Goal: Task Accomplishment & Management: Complete application form

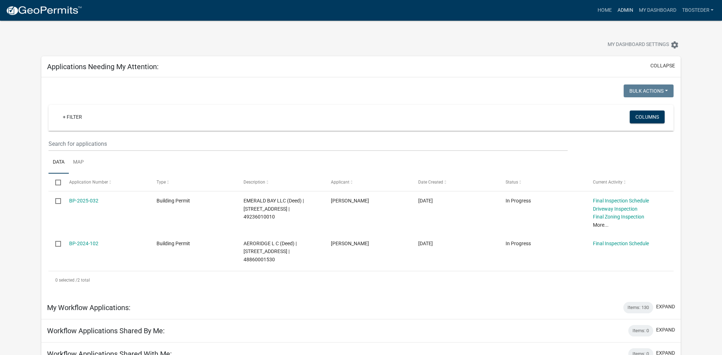
click at [631, 8] on link "Admin" at bounding box center [624, 11] width 21 height 14
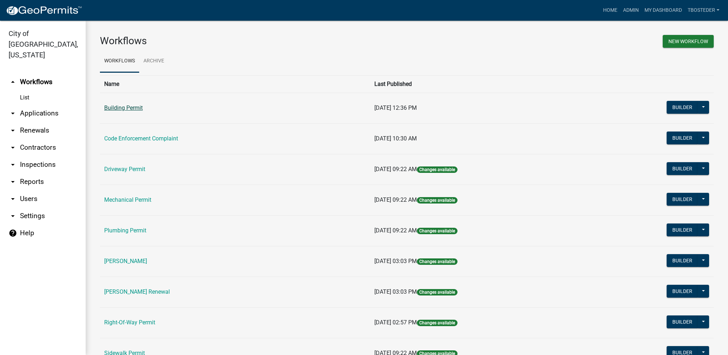
click at [127, 109] on link "Building Permit" at bounding box center [123, 107] width 39 height 7
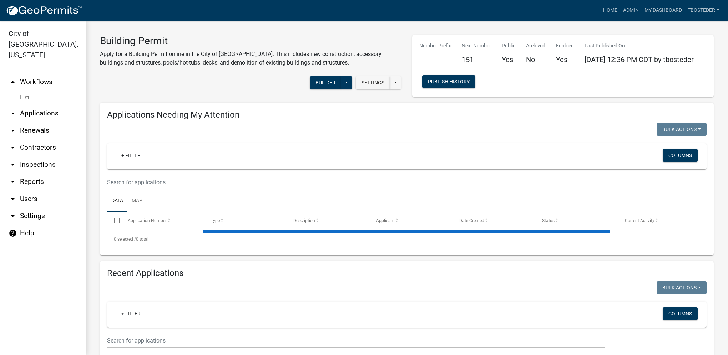
select select "1: 25"
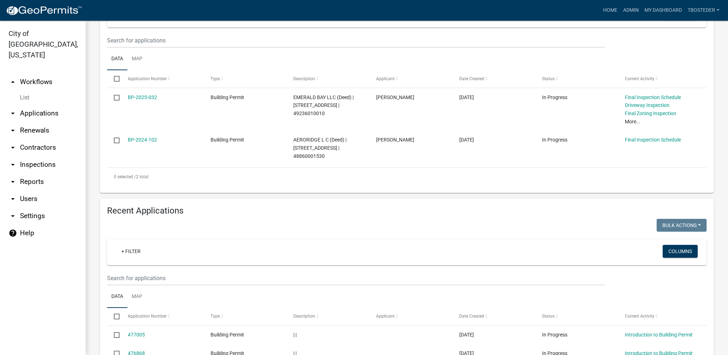
scroll to position [143, 0]
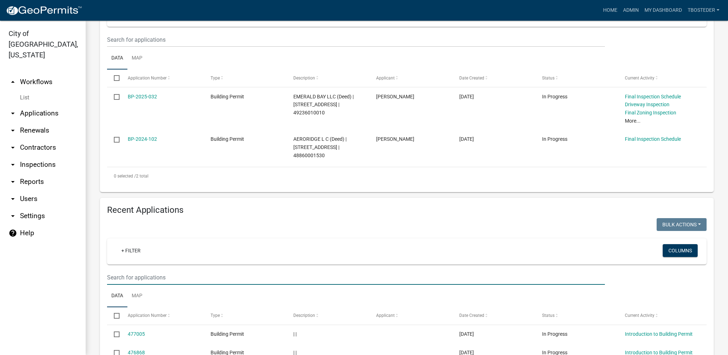
click at [181, 273] on input "text" at bounding box center [356, 277] width 498 height 15
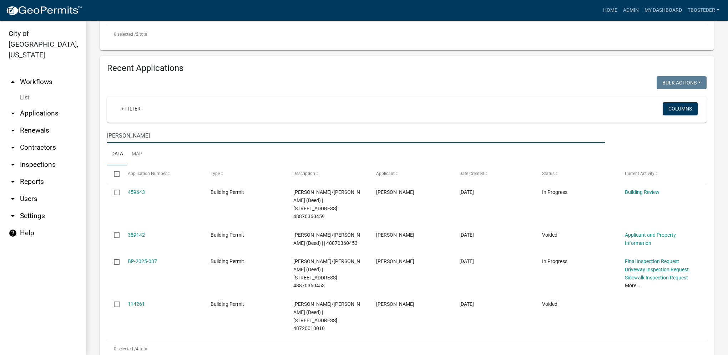
scroll to position [285, 0]
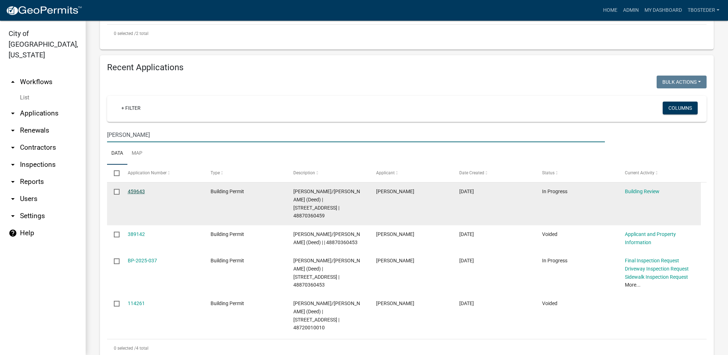
type input "[PERSON_NAME]"
click at [140, 190] on link "459643" at bounding box center [136, 192] width 17 height 6
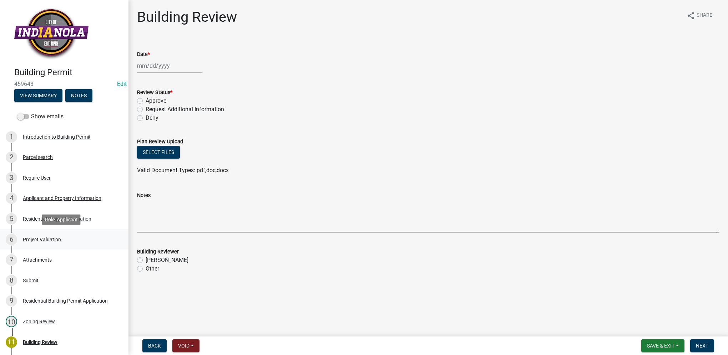
click at [58, 240] on div "Project Valuation" at bounding box center [42, 239] width 38 height 5
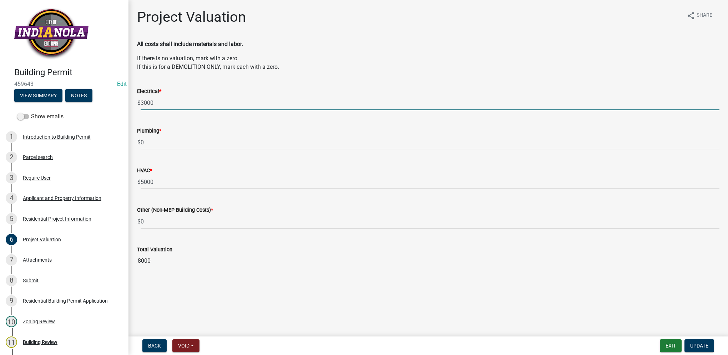
drag, startPoint x: 169, startPoint y: 105, endPoint x: 128, endPoint y: 98, distance: 41.2
click at [128, 98] on div "Project Valuation share Share All costs shall include materials and labor. If t…" at bounding box center [427, 145] width 599 height 272
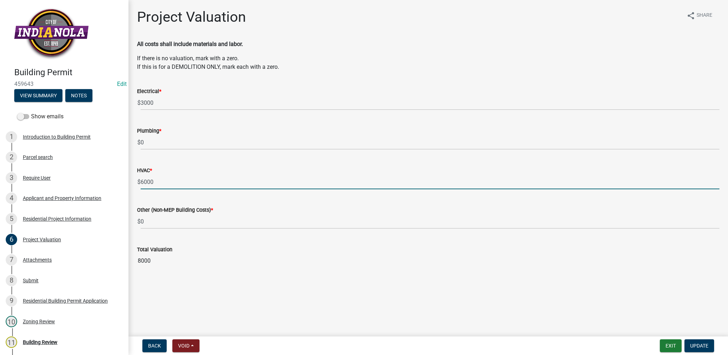
type input "6000"
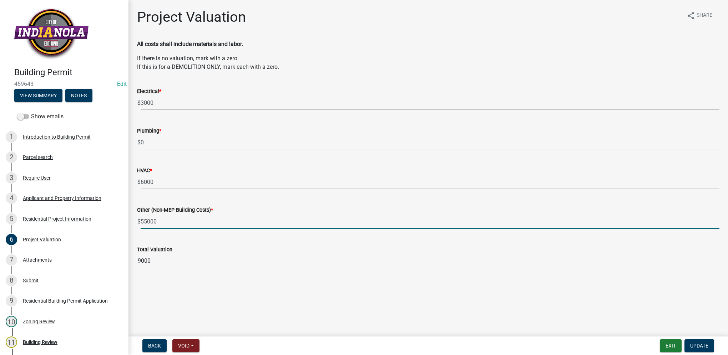
type input "55000"
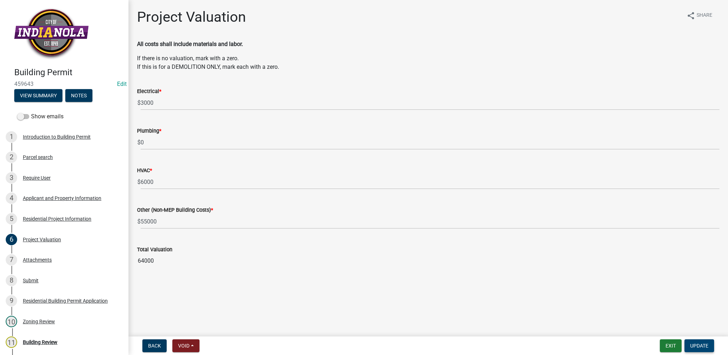
click at [705, 346] on span "Update" at bounding box center [699, 346] width 18 height 6
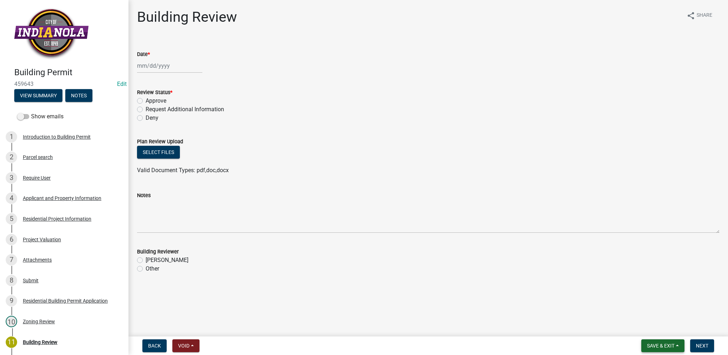
click at [659, 349] on button "Save & Exit" at bounding box center [662, 346] width 43 height 13
click at [657, 334] on button "Save & Exit" at bounding box center [655, 327] width 57 height 17
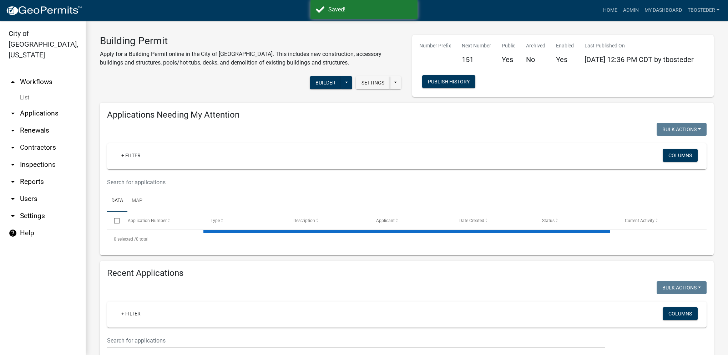
select select "1: 25"
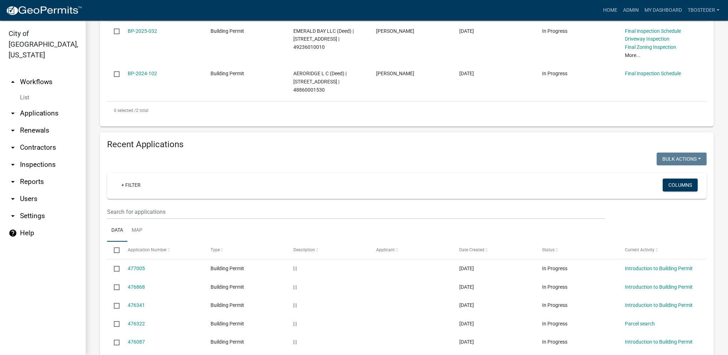
scroll to position [214, 0]
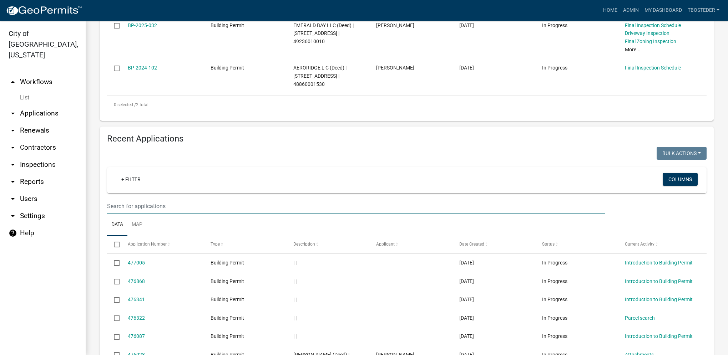
click at [210, 206] on input "text" at bounding box center [356, 206] width 498 height 15
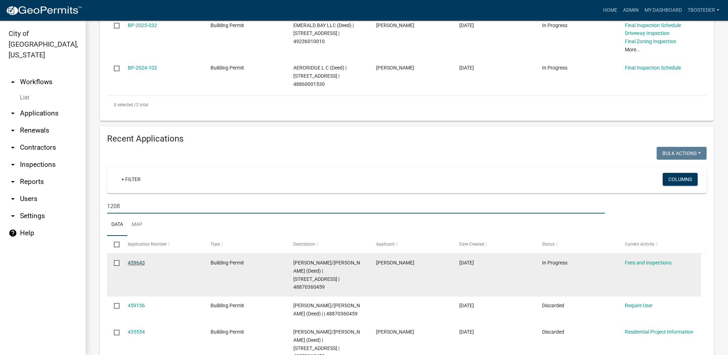
type input "1208"
click at [144, 266] on link "459643" at bounding box center [136, 263] width 17 height 6
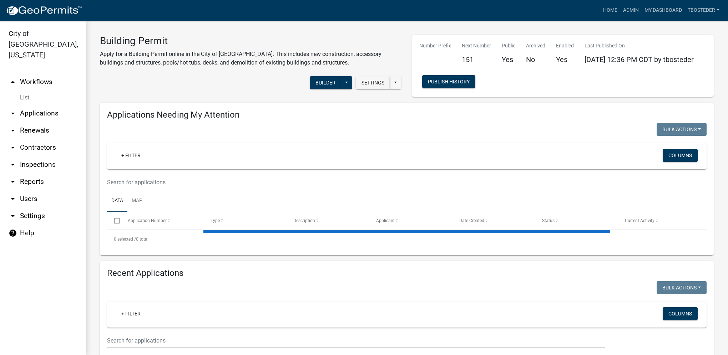
select select "1: 25"
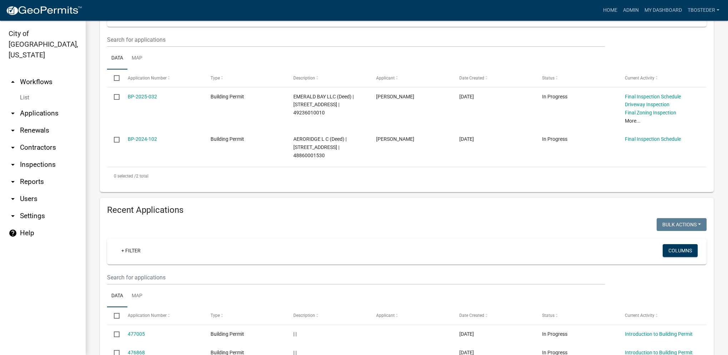
scroll to position [214, 0]
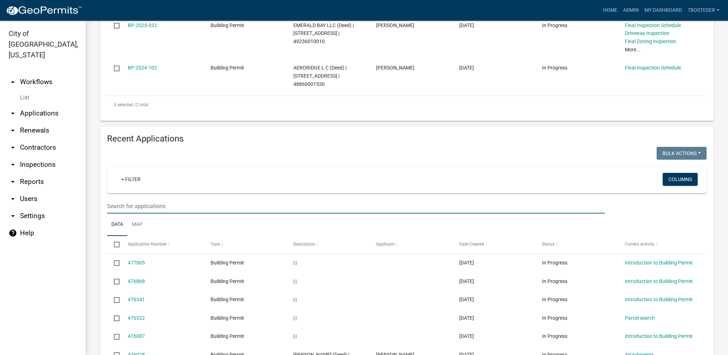
click at [167, 213] on input "text" at bounding box center [356, 206] width 498 height 15
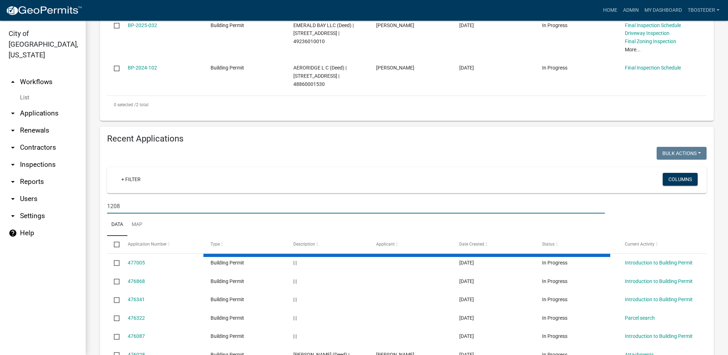
type input "1208"
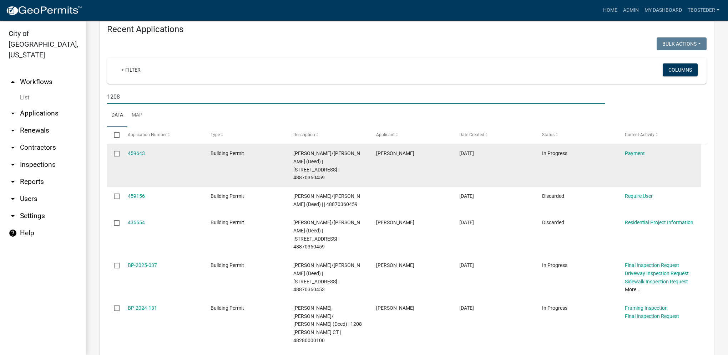
scroll to position [357, 0]
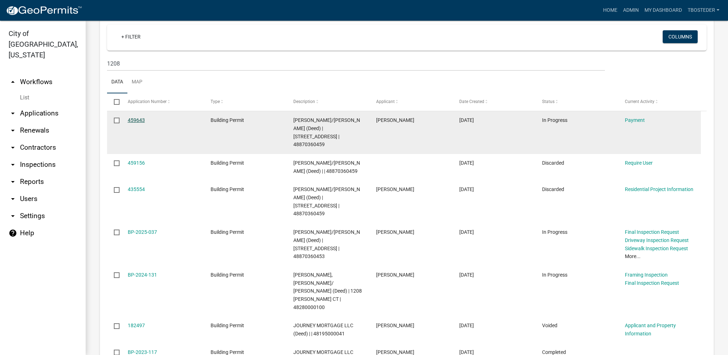
click at [133, 122] on link "459643" at bounding box center [136, 120] width 17 height 6
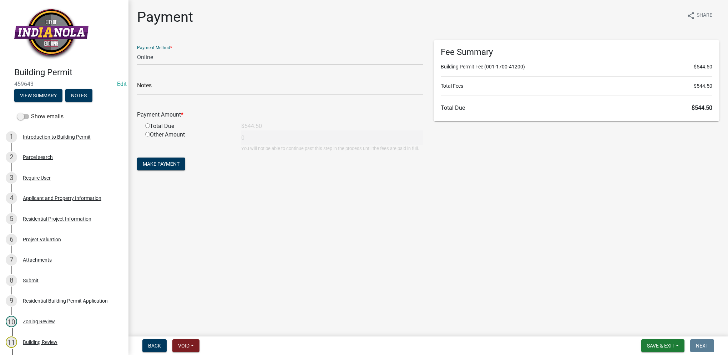
click at [181, 52] on select "Credit Card POS Check Cash Online" at bounding box center [280, 57] width 286 height 15
select select "1: 0"
click at [137, 50] on select "Credit Card POS Check Cash Online" at bounding box center [280, 57] width 286 height 15
click at [174, 123] on div "Total Due" at bounding box center [188, 126] width 96 height 9
click at [146, 127] on input "radio" at bounding box center [147, 125] width 5 height 5
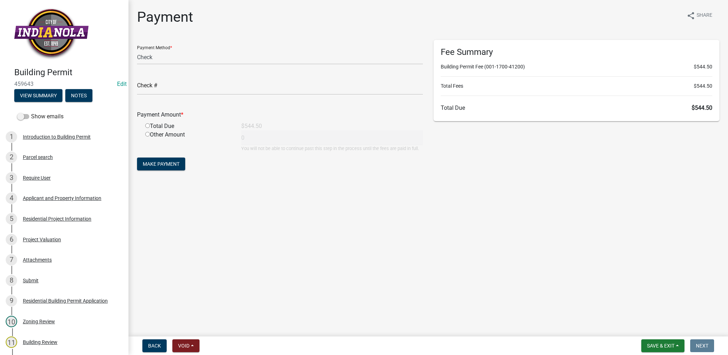
radio input "true"
type input "544.5"
click at [147, 88] on input "text" at bounding box center [280, 87] width 286 height 15
click at [164, 93] on input "text" at bounding box center [280, 87] width 286 height 15
type input "14654"
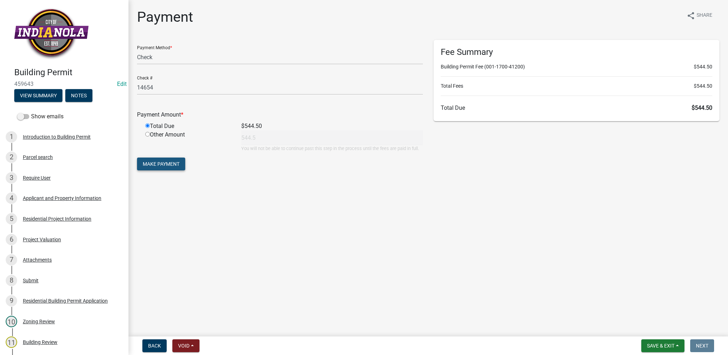
click at [174, 160] on button "Make Payment" at bounding box center [161, 164] width 48 height 13
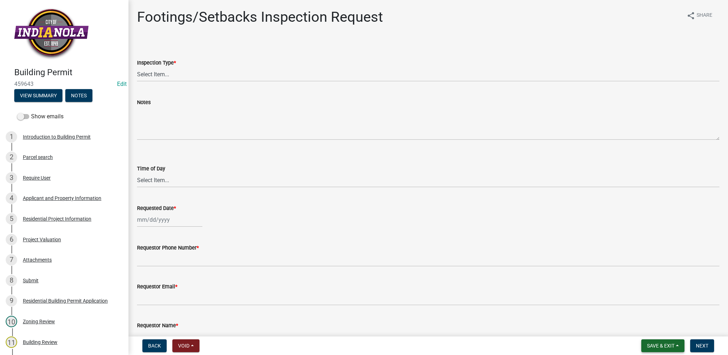
click at [658, 349] on button "Save & Exit" at bounding box center [662, 346] width 43 height 13
click at [653, 332] on button "Save & Exit" at bounding box center [655, 327] width 57 height 17
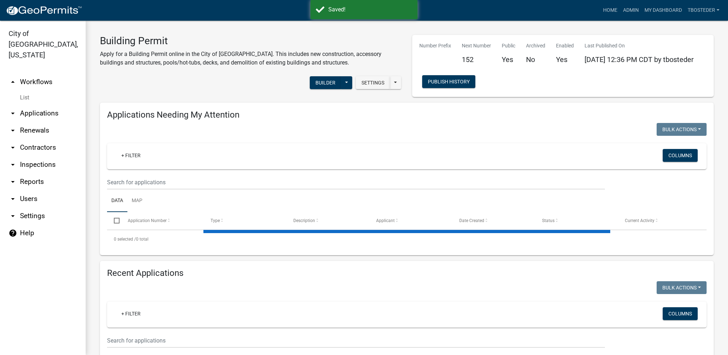
select select "1: 25"
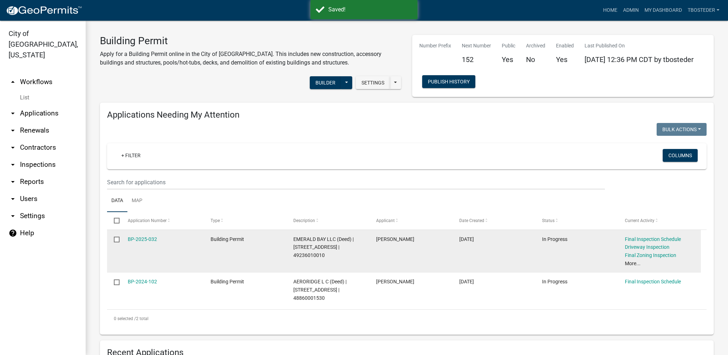
scroll to position [107, 0]
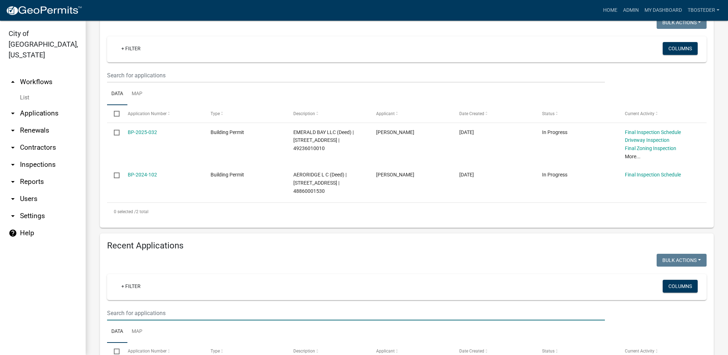
click at [187, 310] on input "text" at bounding box center [356, 313] width 498 height 15
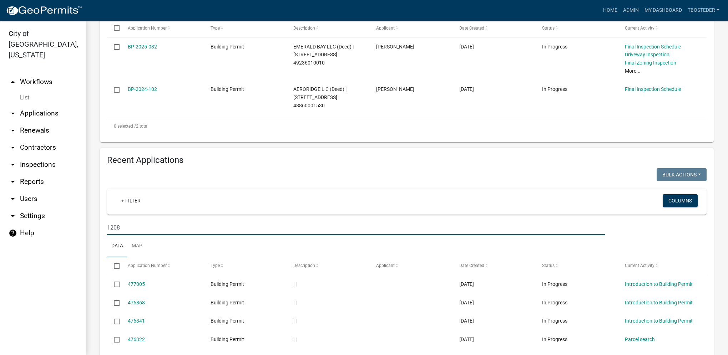
scroll to position [250, 0]
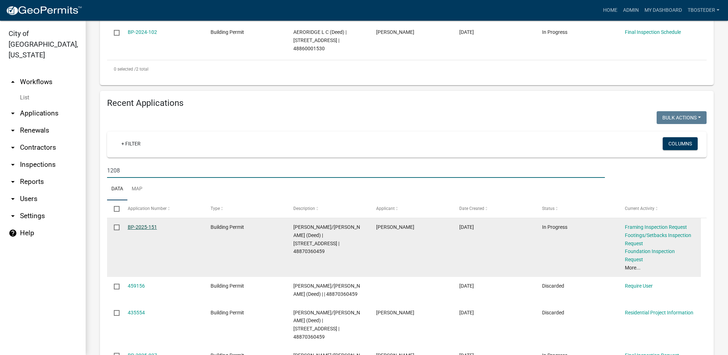
type input "1208"
click at [154, 230] on link "BP-2025-151" at bounding box center [142, 227] width 29 height 6
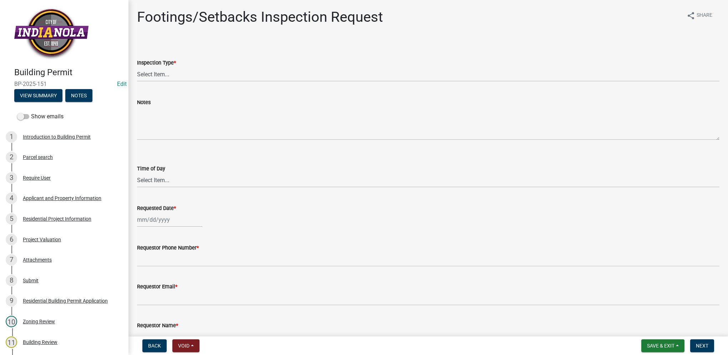
drag, startPoint x: 45, startPoint y: 84, endPoint x: 9, endPoint y: 79, distance: 37.0
click at [9, 79] on div "Building Permit BP-2025-151 Edit View Summary Notes" at bounding box center [64, 83] width 117 height 42
drag, startPoint x: 9, startPoint y: 79, endPoint x: 30, endPoint y: 85, distance: 22.2
copy span "BP-2025-151"
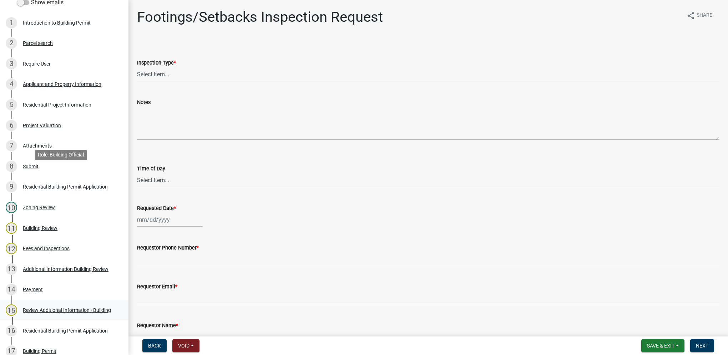
scroll to position [250, 0]
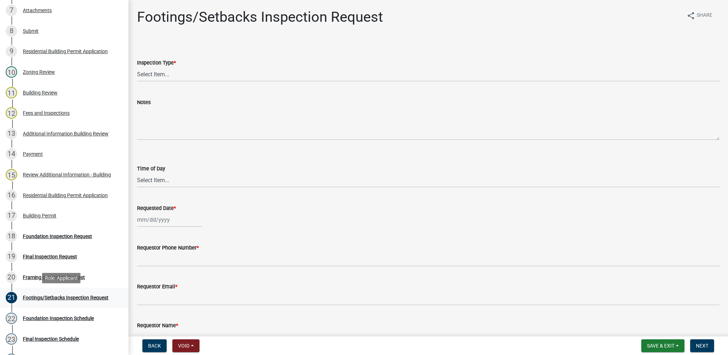
click at [74, 295] on div "Footings/Setbacks Inspection Request" at bounding box center [66, 297] width 86 height 5
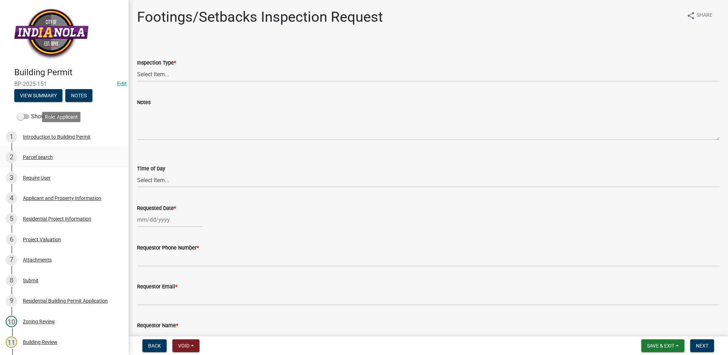
scroll to position [0, 0]
click at [37, 159] on div "Parcel search" at bounding box center [38, 157] width 30 height 5
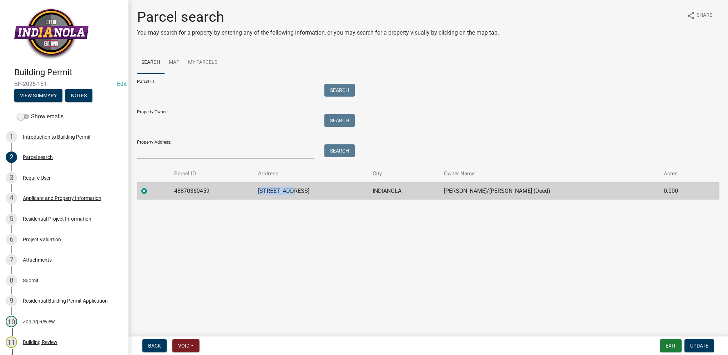
drag, startPoint x: 265, startPoint y: 192, endPoint x: 323, endPoint y: 193, distance: 57.4
click at [323, 193] on tr "48870360459 [STREET_ADDRESS], GARY/[PERSON_NAME] (Deed) 0.000" at bounding box center [428, 190] width 582 height 17
drag, startPoint x: 323, startPoint y: 193, endPoint x: 305, endPoint y: 190, distance: 18.2
copy tr "[STREET_ADDRESS]"
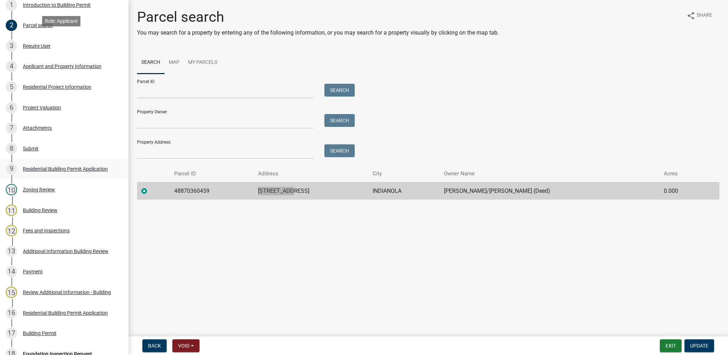
scroll to position [285, 0]
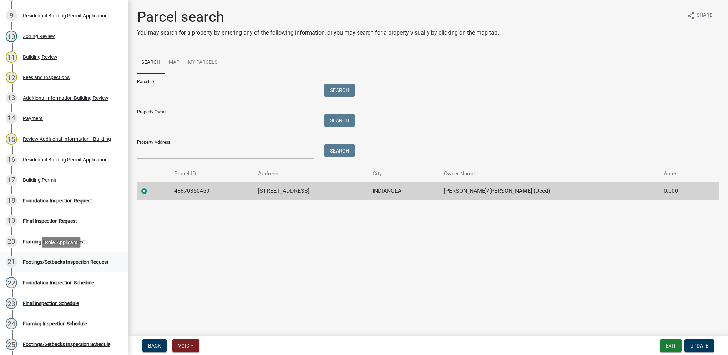
click at [80, 264] on div "Footings/Setbacks Inspection Request" at bounding box center [66, 262] width 86 height 5
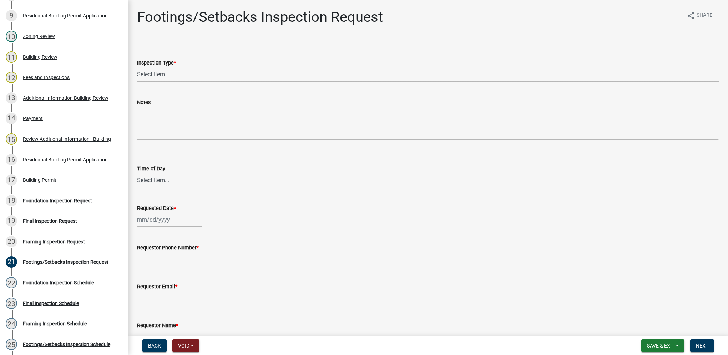
click at [154, 78] on select "Select Item... Footings/Setbacks" at bounding box center [428, 74] width 582 height 15
click at [137, 67] on select "Select Item... Footings/Setbacks" at bounding box center [428, 74] width 582 height 15
select select "31d1f77b-2535-448a-860d-f15fb204707d"
click at [173, 179] on select "Select Item... AM PM" at bounding box center [428, 180] width 582 height 15
click at [137, 173] on select "Select Item... AM PM" at bounding box center [428, 180] width 582 height 15
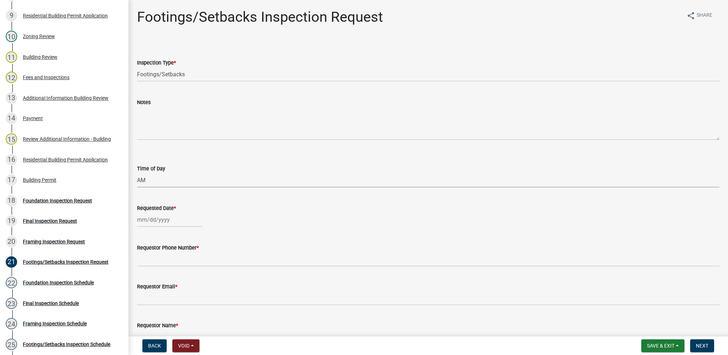
select select "88af556d-fdf1-454b-b933-61cadeae1443"
click at [174, 225] on div at bounding box center [169, 220] width 65 height 15
select select "9"
select select "2025"
click at [190, 272] on div "12" at bounding box center [189, 269] width 11 height 11
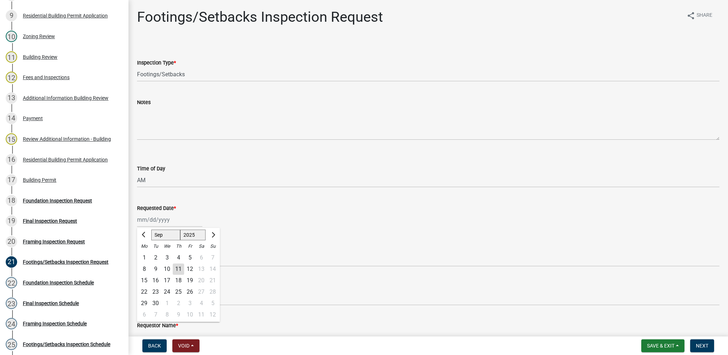
type input "[DATE]"
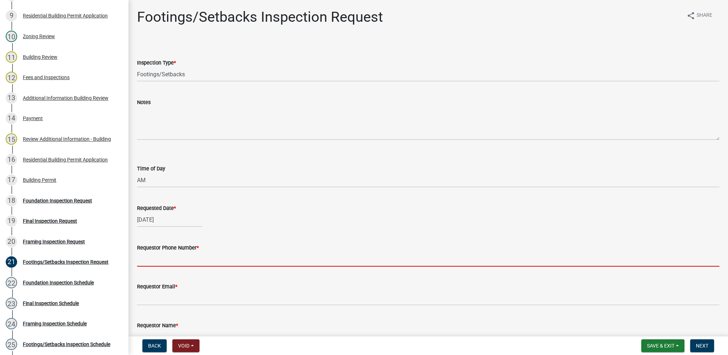
click at [180, 263] on input "Requestor Phone Number *" at bounding box center [428, 259] width 582 height 15
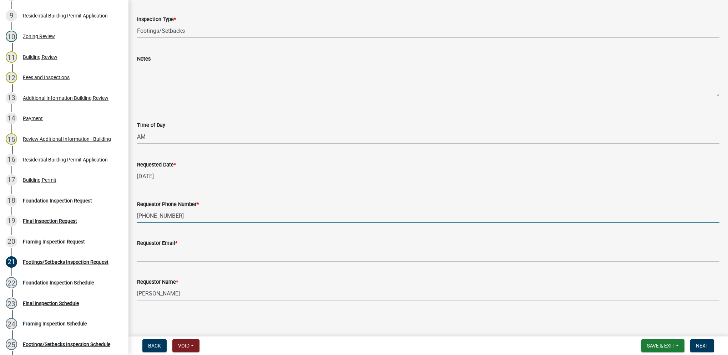
scroll to position [44, 0]
type input "[PHONE_NUMBER]"
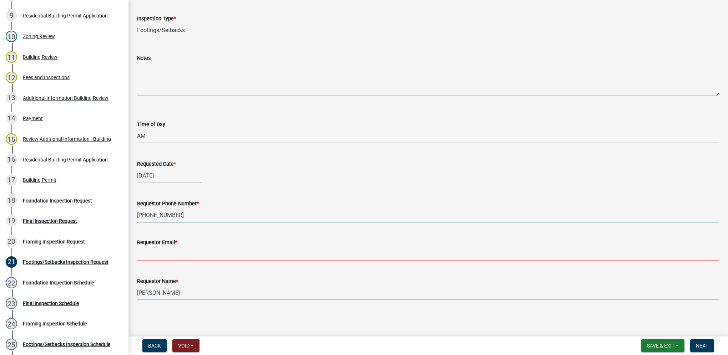
click at [163, 255] on input "Requestor Email *" at bounding box center [428, 254] width 582 height 15
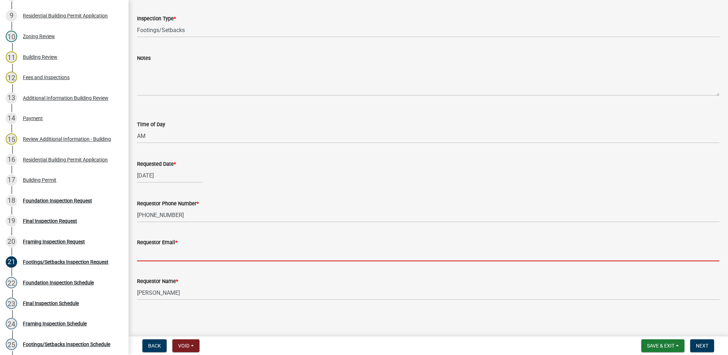
type input "[EMAIL_ADDRESS][DOMAIN_NAME]"
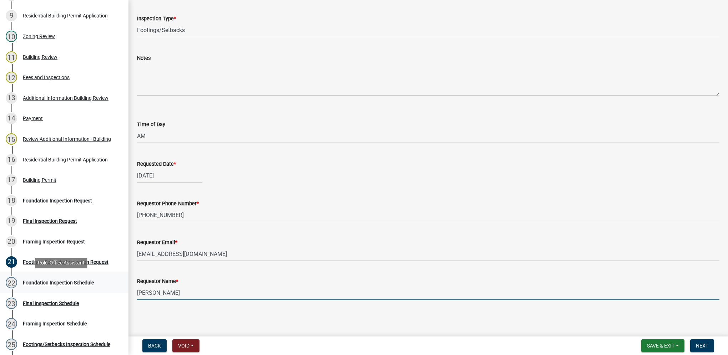
drag, startPoint x: 184, startPoint y: 297, endPoint x: 95, endPoint y: 282, distance: 91.0
click at [95, 284] on div "Building Permit BP-2025-151 Edit View Summary Notes Show emails 1 Introduction …" at bounding box center [364, 177] width 728 height 355
type input "Vic"
click at [706, 349] on button "Next" at bounding box center [702, 346] width 24 height 13
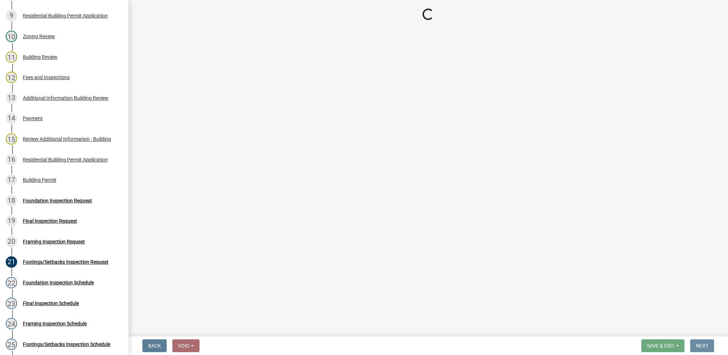
scroll to position [0, 0]
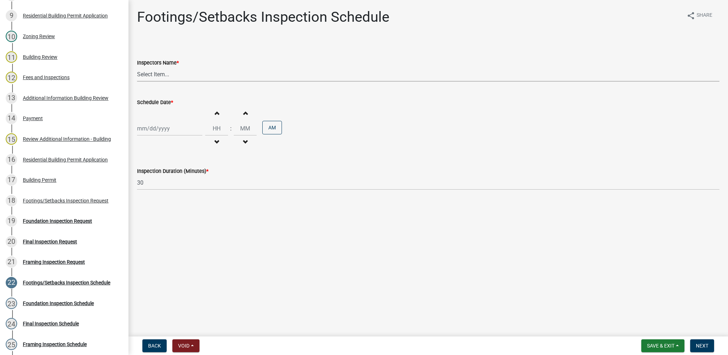
click at [147, 70] on select "Select Item... [DEMOGRAPHIC_DATA] (Indianola Other Inspector) T. Little ([PERSO…" at bounding box center [428, 74] width 582 height 15
select select "27b8dde7-9ed4-44e4-ae8e-5969b60be3e6"
click at [137, 67] on select "Select Item... [DEMOGRAPHIC_DATA] (Indianola Other Inspector) T. Little ([PERSO…" at bounding box center [428, 74] width 582 height 15
click at [155, 128] on div at bounding box center [169, 128] width 65 height 15
select select "9"
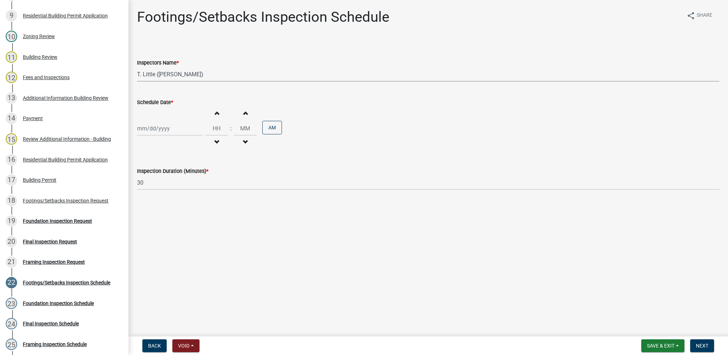
select select "2025"
click at [187, 181] on div "12" at bounding box center [189, 177] width 11 height 11
type input "[DATE]"
click at [218, 131] on input "Hours" at bounding box center [216, 128] width 23 height 15
type input "09"
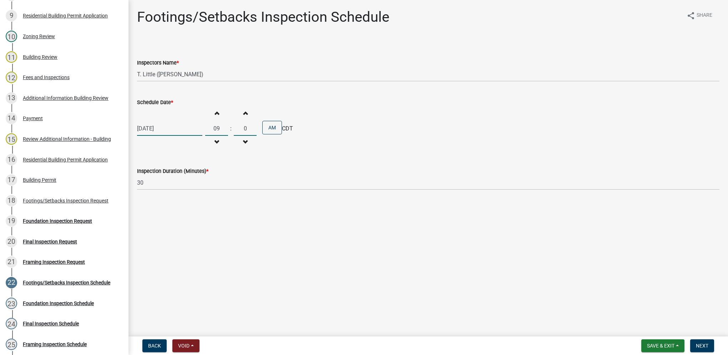
type input "00"
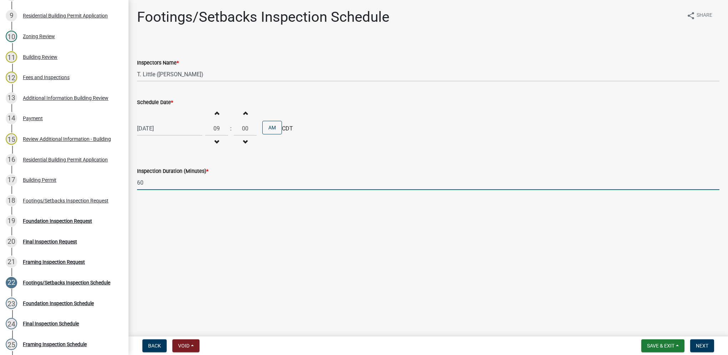
type input "60"
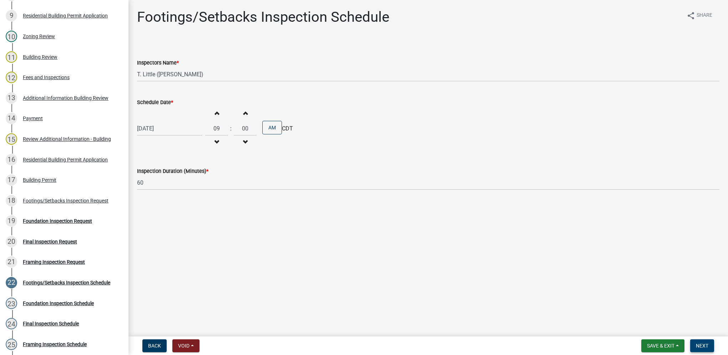
click at [703, 347] on span "Next" at bounding box center [701, 346] width 12 height 6
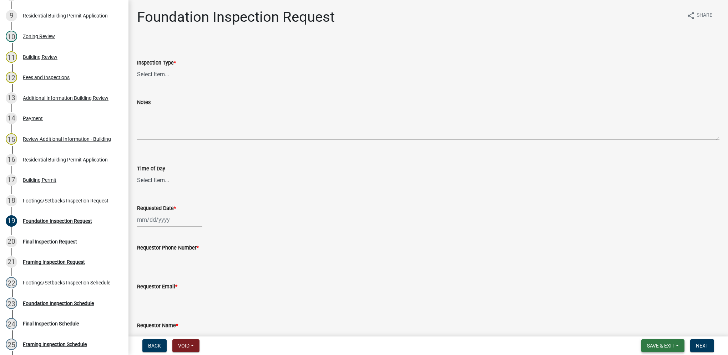
click at [648, 347] on span "Save & Exit" at bounding box center [660, 346] width 27 height 6
click at [639, 334] on button "Save & Exit" at bounding box center [655, 327] width 57 height 17
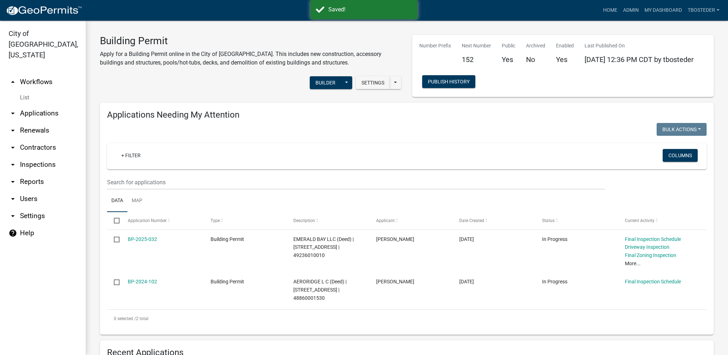
select select "1: 25"
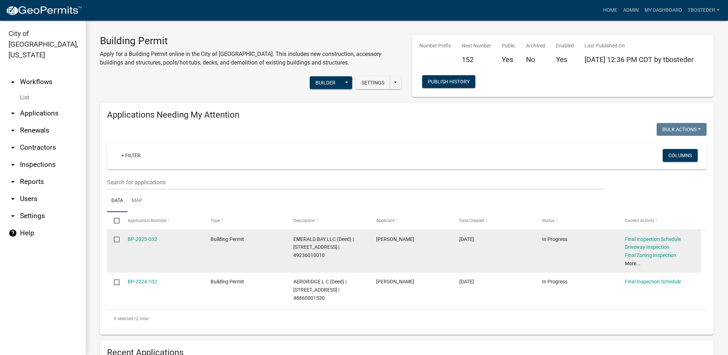
scroll to position [107, 0]
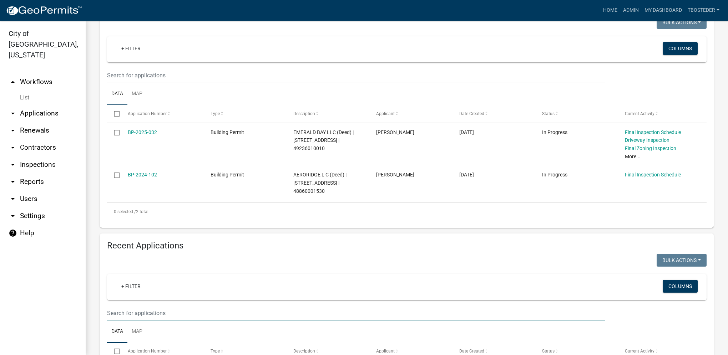
click at [127, 312] on input "text" at bounding box center [356, 313] width 498 height 15
type input "2025-151"
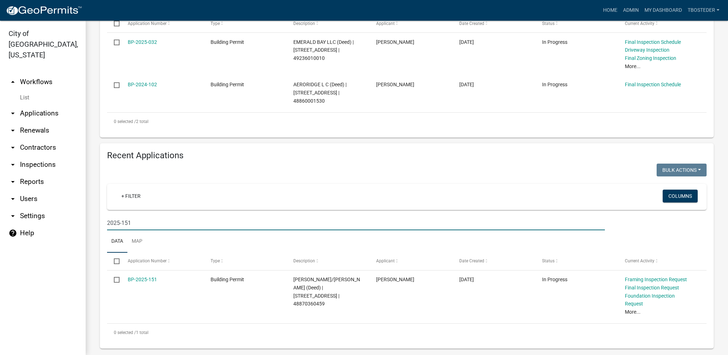
scroll to position [198, 0]
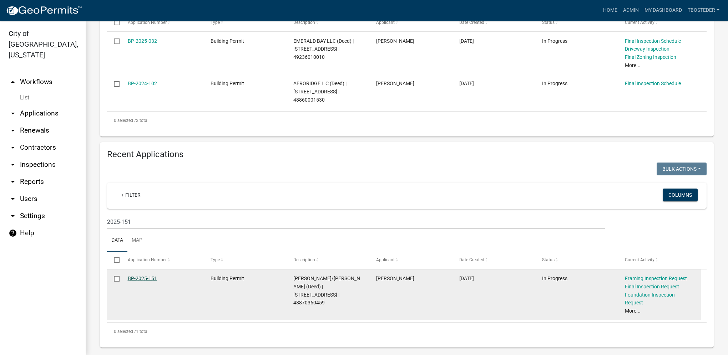
click at [152, 280] on link "BP-2025-151" at bounding box center [142, 279] width 29 height 6
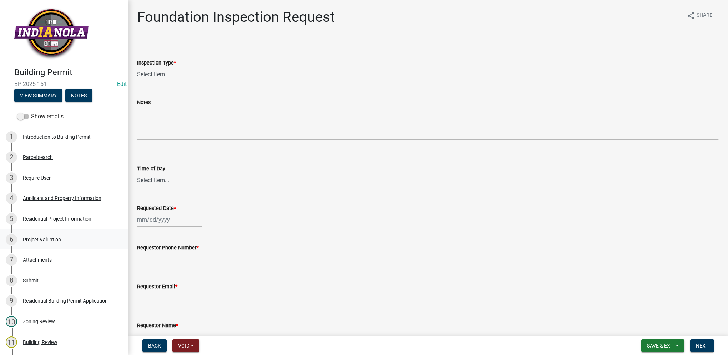
click at [51, 242] on div "Project Valuation" at bounding box center [42, 239] width 38 height 5
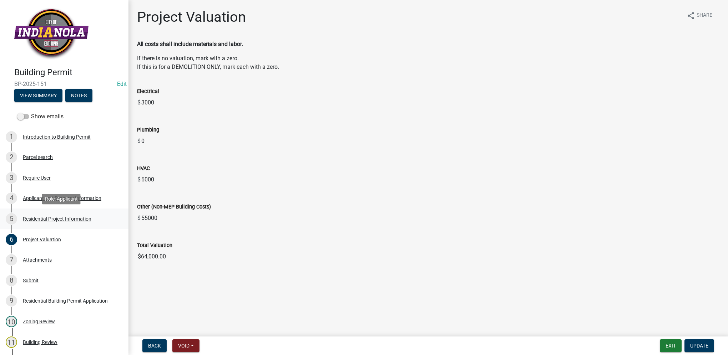
click at [49, 214] on div "5 Residential Project Information" at bounding box center [61, 218] width 111 height 11
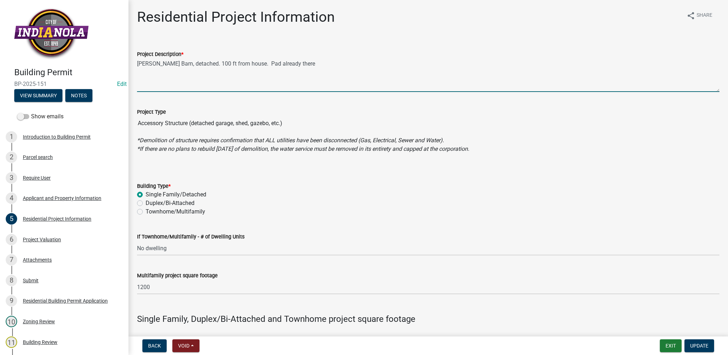
click at [193, 60] on textarea "[PERSON_NAME] Barn, detached. 100 ft from house. Pad already there" at bounding box center [428, 75] width 582 height 34
drag, startPoint x: 204, startPoint y: 65, endPoint x: 137, endPoint y: 63, distance: 67.1
click at [137, 63] on textarea "[PERSON_NAME] Barn, detached. 100 ft from house. Pad already there" at bounding box center [428, 75] width 582 height 34
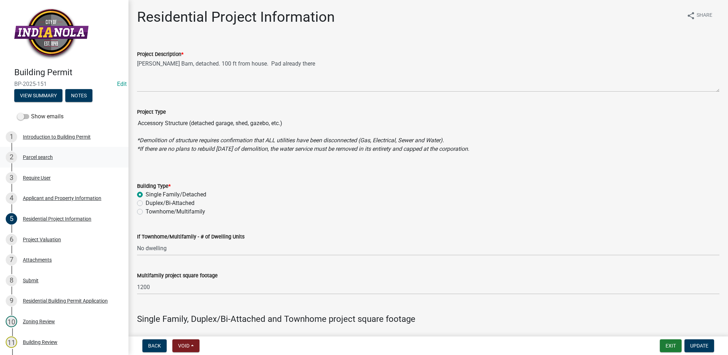
click at [42, 162] on div "2 Parcel search" at bounding box center [61, 157] width 111 height 11
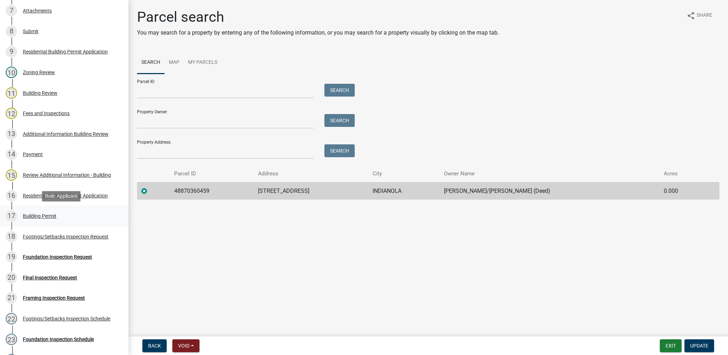
scroll to position [250, 0]
click at [72, 197] on div "Residential Building Permit Application" at bounding box center [65, 195] width 85 height 5
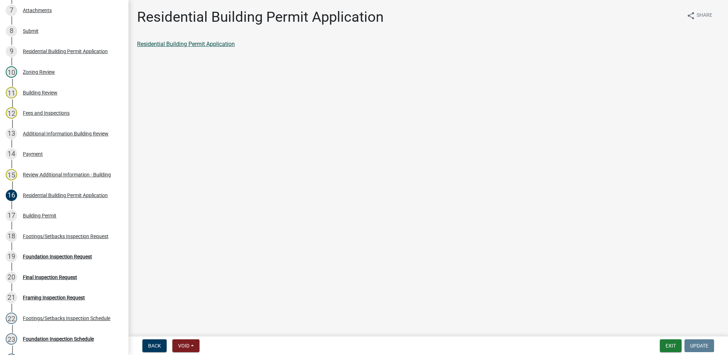
click at [190, 46] on link "Residential Building Permit Application" at bounding box center [186, 44] width 98 height 7
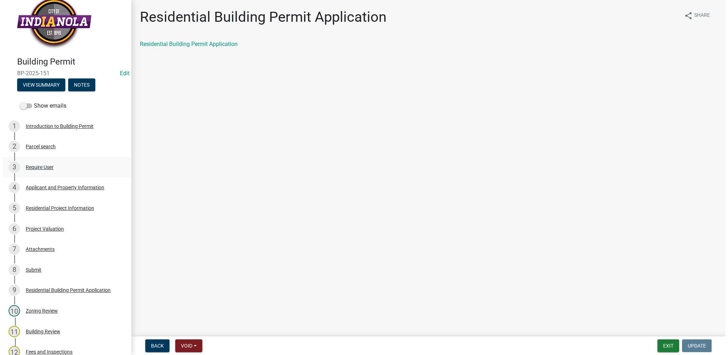
scroll to position [0, 0]
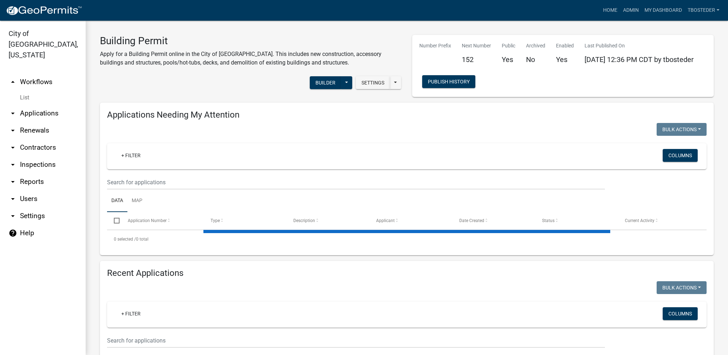
select select "1: 25"
